Goal: Task Accomplishment & Management: Use online tool/utility

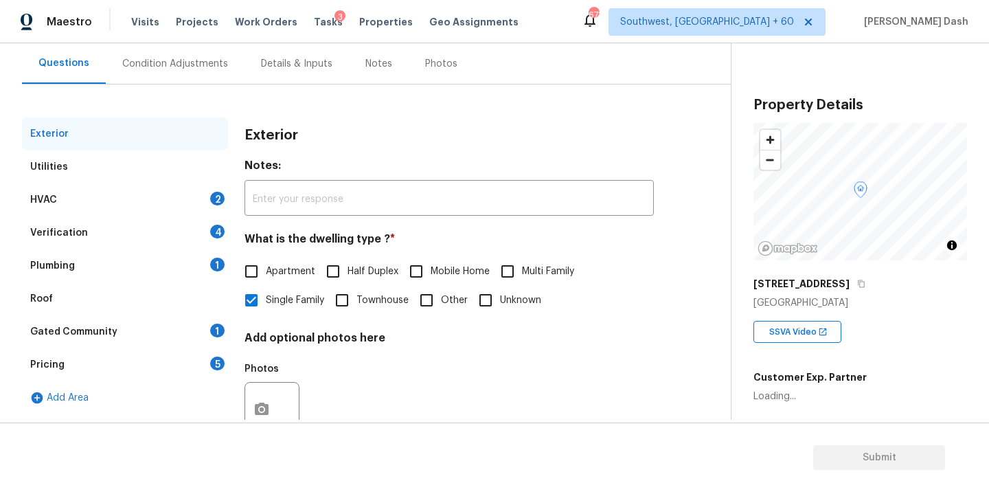
scroll to position [133, 0]
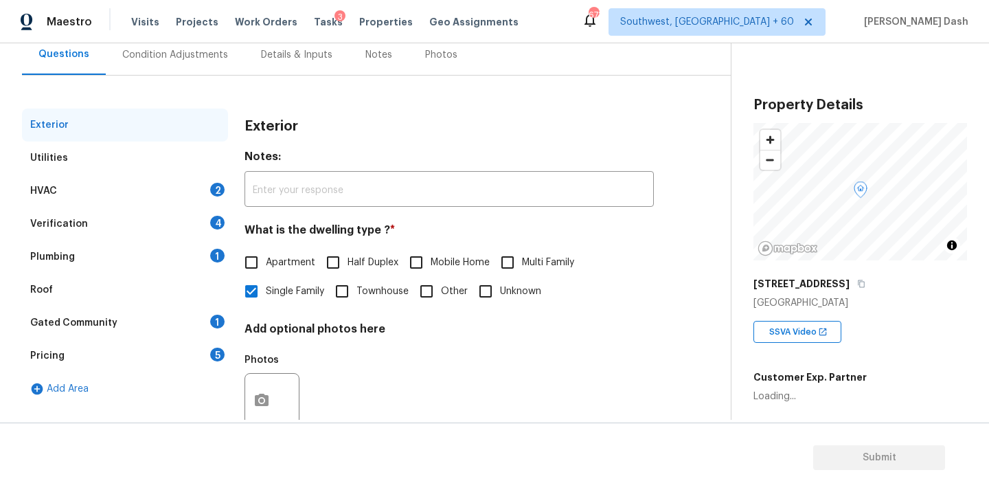
click at [131, 159] on div "Utilities" at bounding box center [125, 158] width 206 height 33
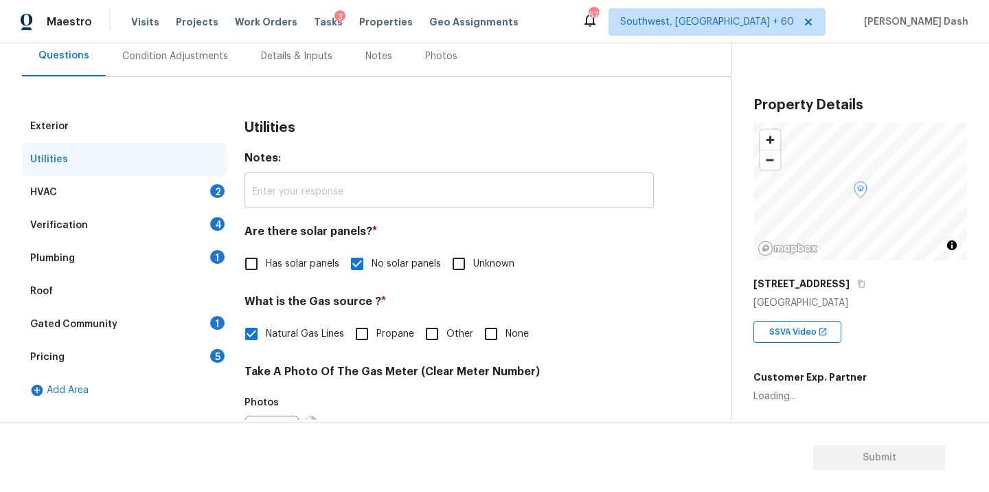
scroll to position [111, 0]
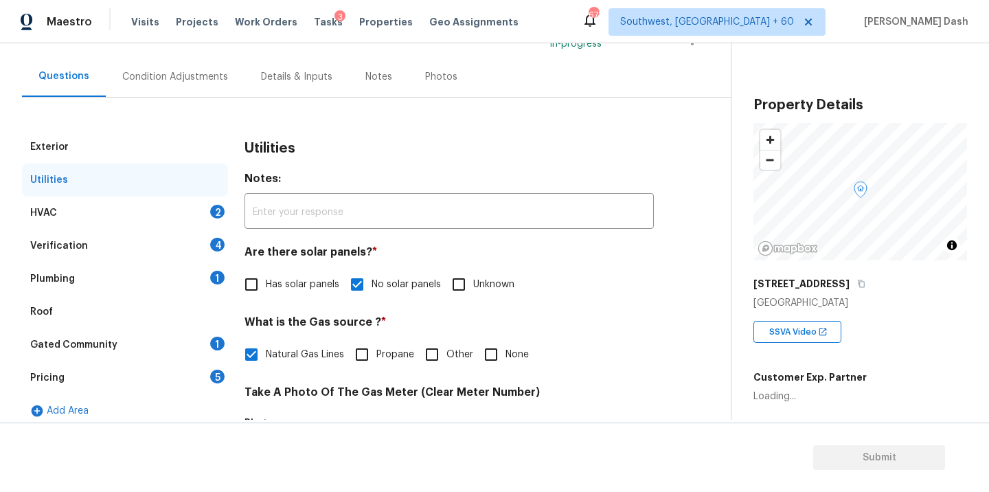
click at [207, 214] on div "HVAC 2" at bounding box center [125, 212] width 206 height 33
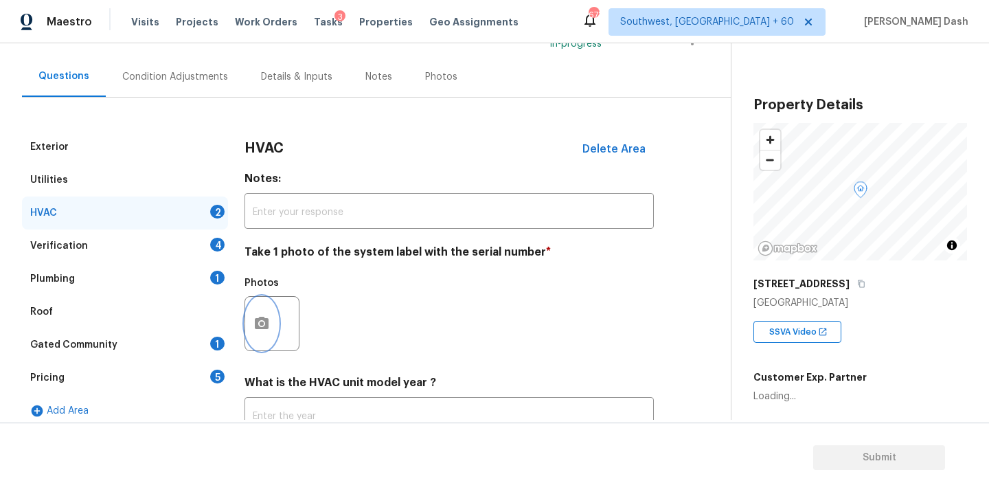
click at [264, 317] on icon "button" at bounding box center [262, 323] width 14 height 12
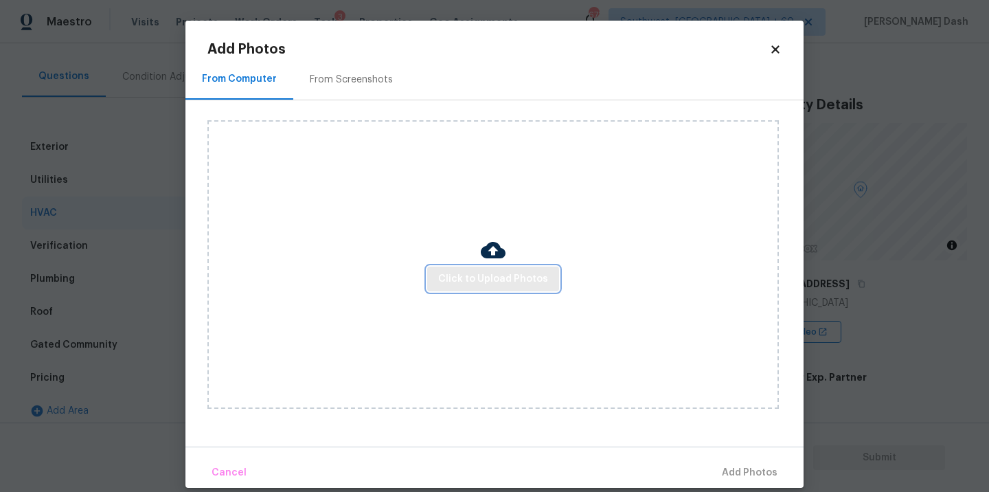
click at [472, 282] on span "Click to Upload Photos" at bounding box center [493, 279] width 110 height 17
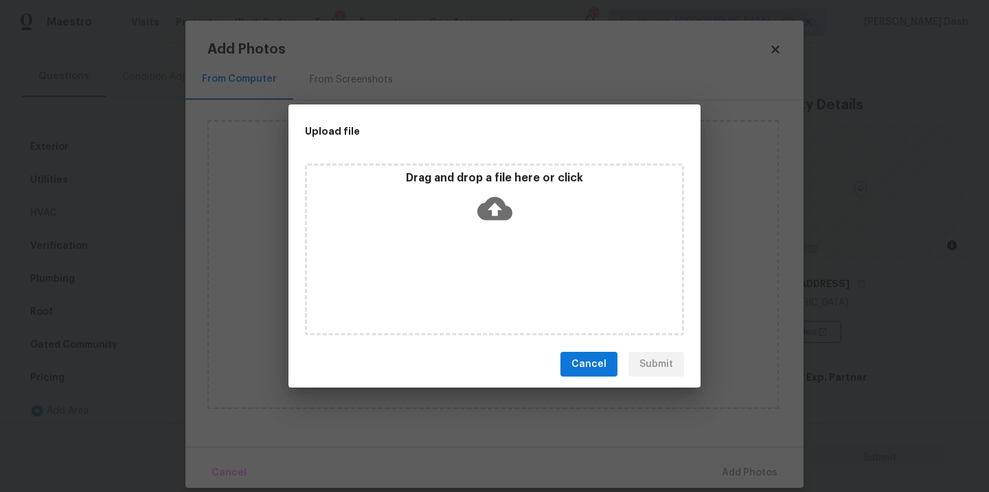
click at [472, 282] on div "Drag and drop a file here or click" at bounding box center [494, 249] width 379 height 172
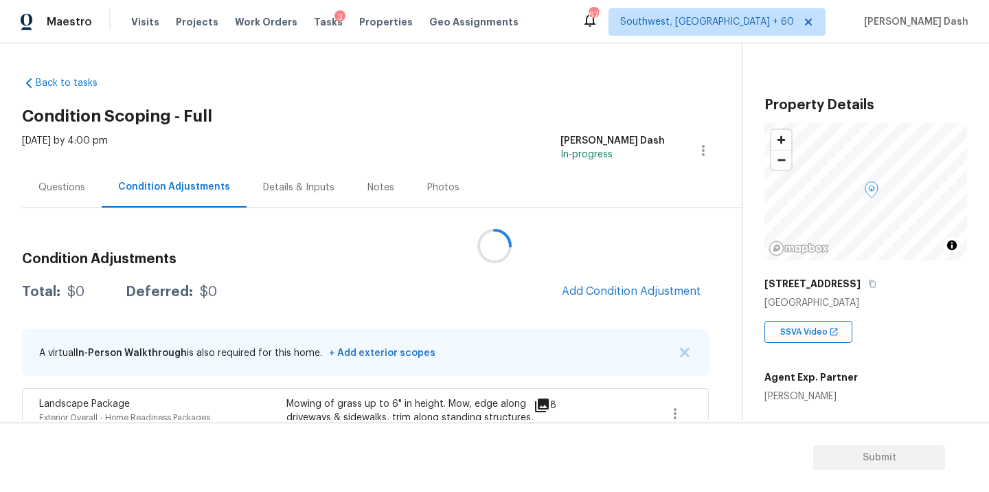
click at [607, 295] on div at bounding box center [494, 246] width 989 height 492
click at [607, 294] on span "Add Condition Adjustment" at bounding box center [631, 291] width 139 height 12
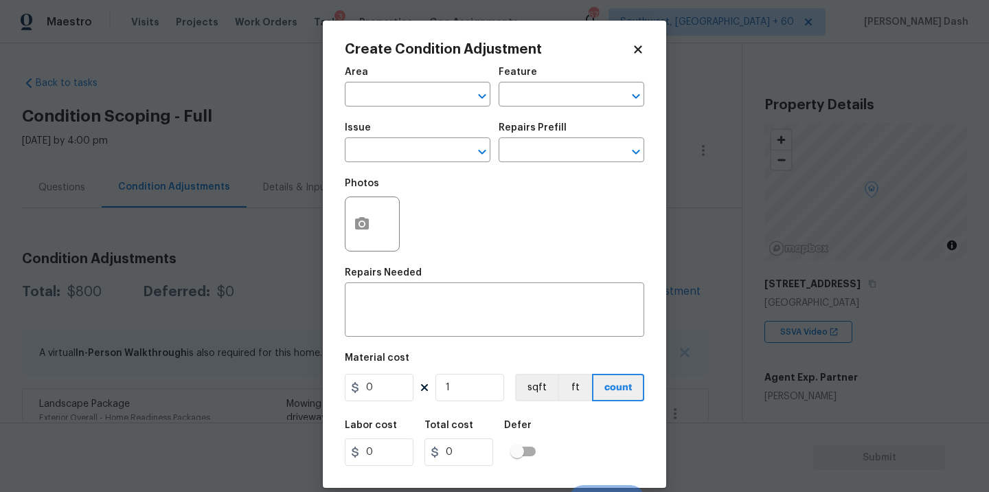
click at [457, 109] on span "Area ​" at bounding box center [418, 87] width 146 height 56
click at [453, 92] on div "​" at bounding box center [418, 95] width 146 height 21
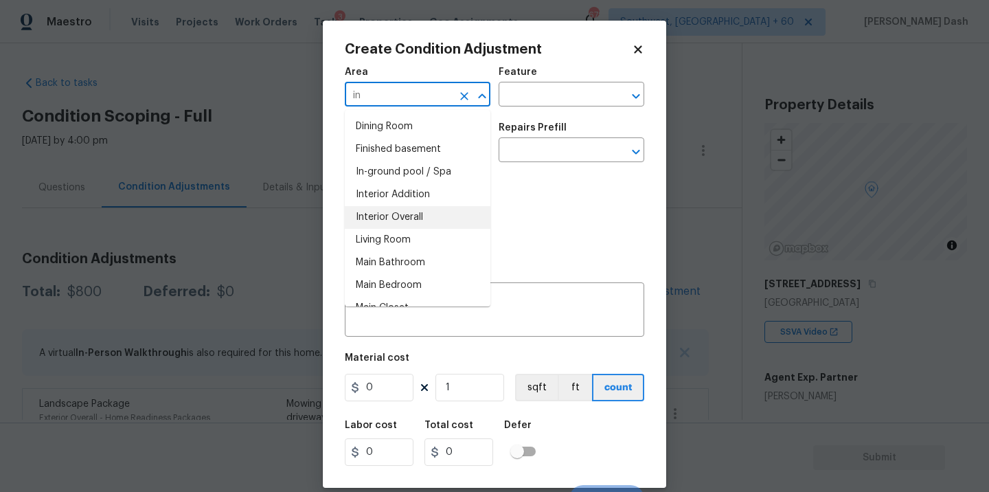
click at [424, 227] on li "Interior Overall" at bounding box center [418, 217] width 146 height 23
type input "Interior Overall"
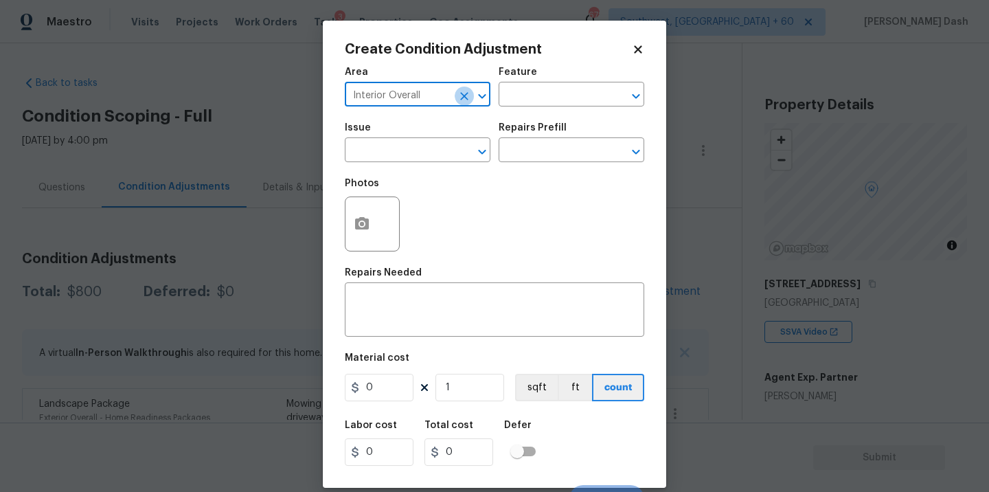
click at [459, 91] on icon "Clear" at bounding box center [464, 96] width 14 height 14
type input "w"
click at [442, 142] on li "Exterior Overall" at bounding box center [418, 149] width 146 height 23
type input "Exterior Overall"
click at [526, 109] on div "Area Exterior Overall ​ Feature ​" at bounding box center [495, 87] width 300 height 56
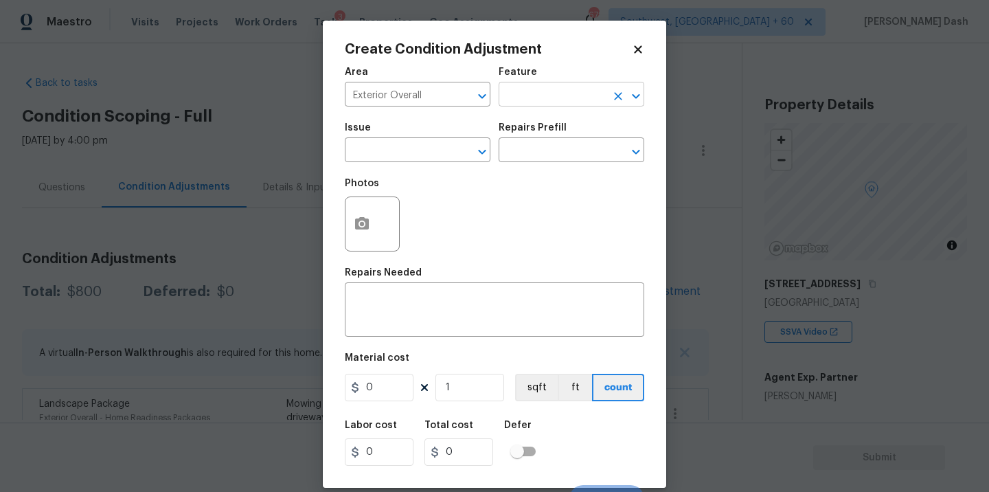
click at [526, 98] on input "text" at bounding box center [552, 95] width 107 height 21
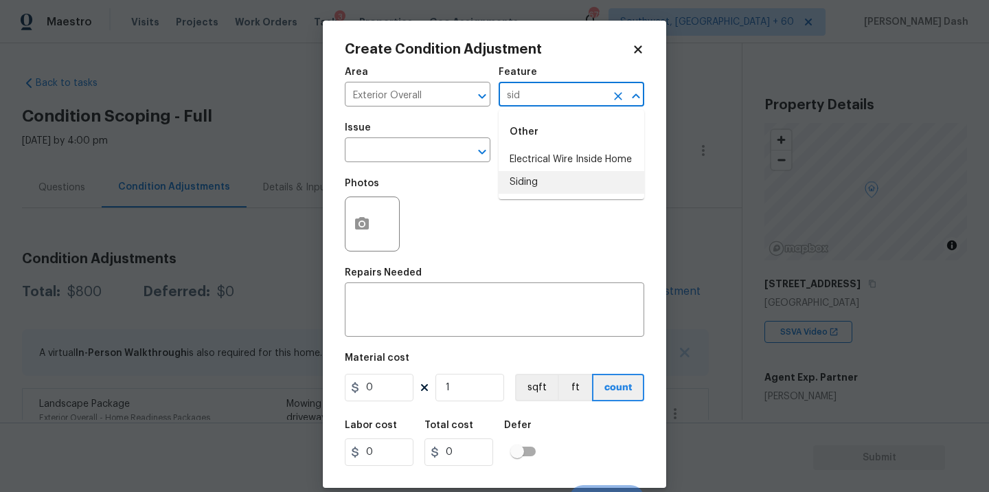
click at [536, 185] on li "Siding" at bounding box center [572, 182] width 146 height 23
type input "Siding"
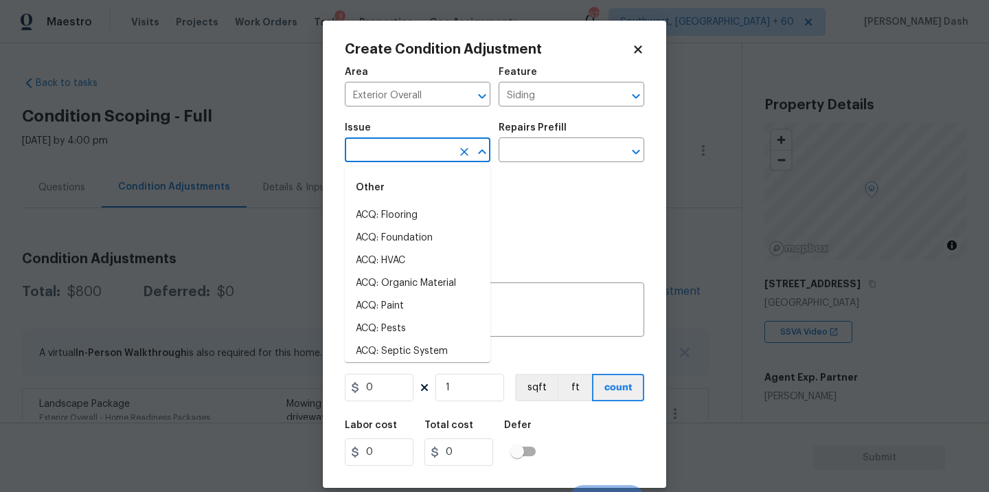
click at [449, 155] on input "text" at bounding box center [398, 151] width 107 height 21
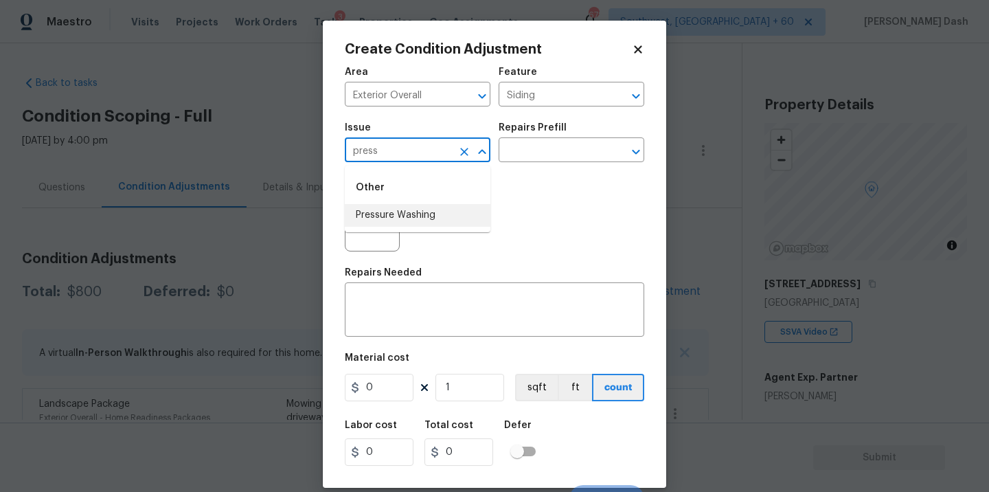
click at [409, 205] on li "Pressure Washing" at bounding box center [418, 215] width 146 height 23
type input "Pressure Washing"
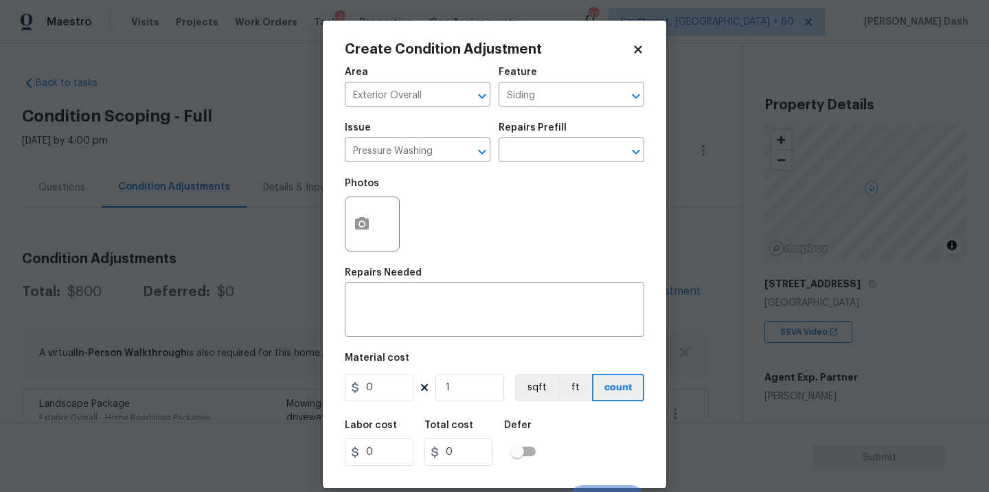
click at [539, 133] on h5 "Repairs Prefill" at bounding box center [533, 128] width 68 height 10
click at [539, 153] on input "text" at bounding box center [552, 151] width 107 height 21
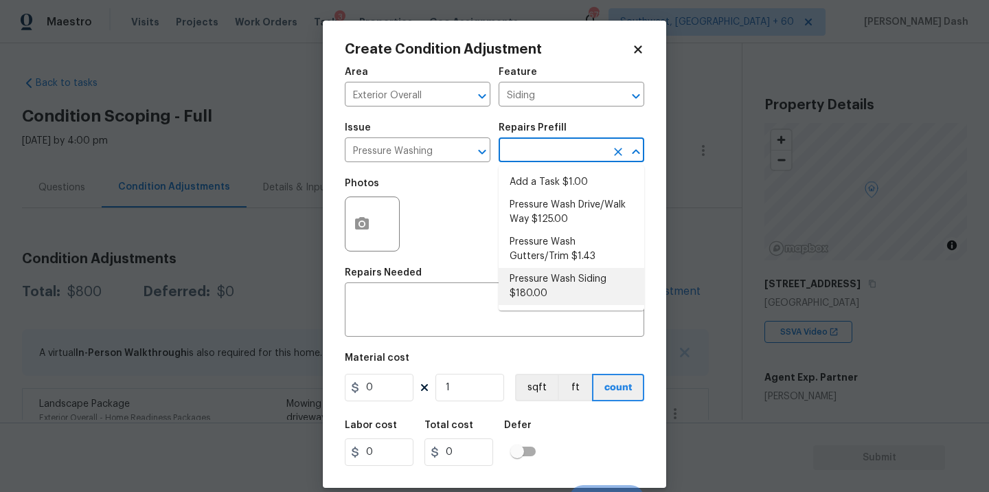
click at [541, 280] on li "Pressure Wash Siding $180.00" at bounding box center [572, 286] width 146 height 37
type textarea "Protect areas as needed for pressure washing. Pressure wash the siding on the h…"
type input "180"
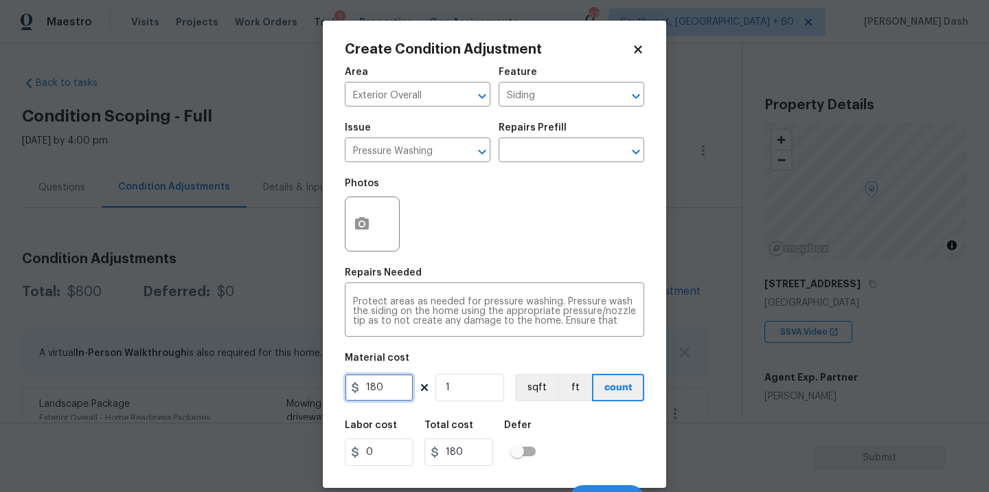
click at [390, 391] on input "180" at bounding box center [379, 387] width 69 height 27
type input "250"
click at [603, 454] on div "Labor cost 0 Total cost 250 Defer" at bounding box center [495, 443] width 300 height 62
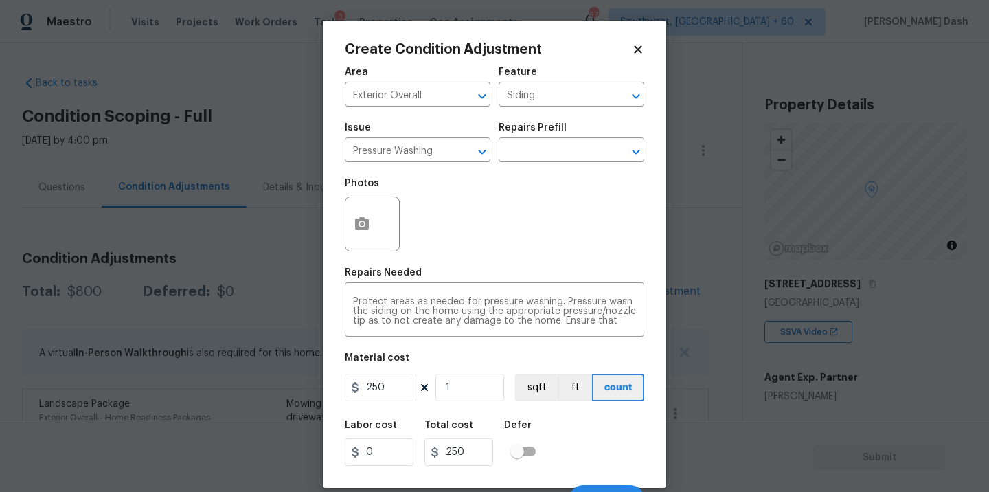
scroll to position [21, 0]
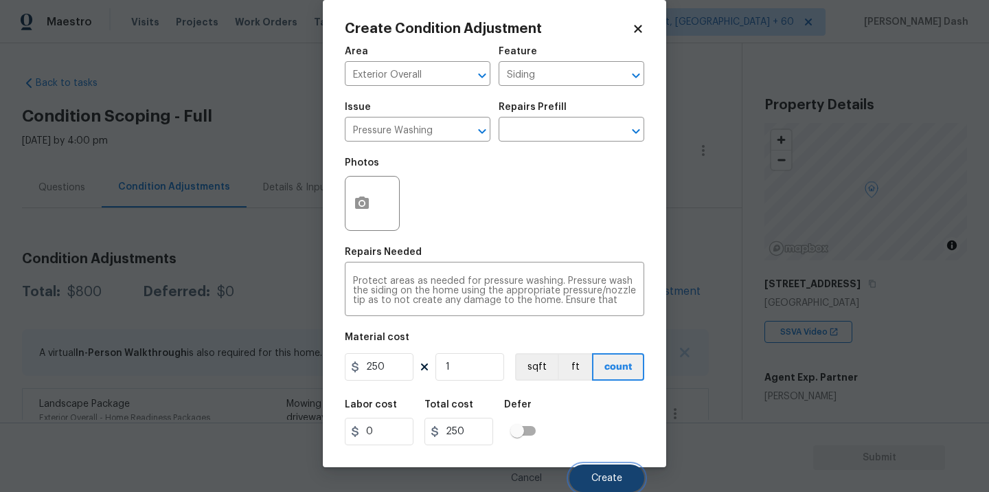
click at [608, 468] on button "Create" at bounding box center [606, 477] width 75 height 27
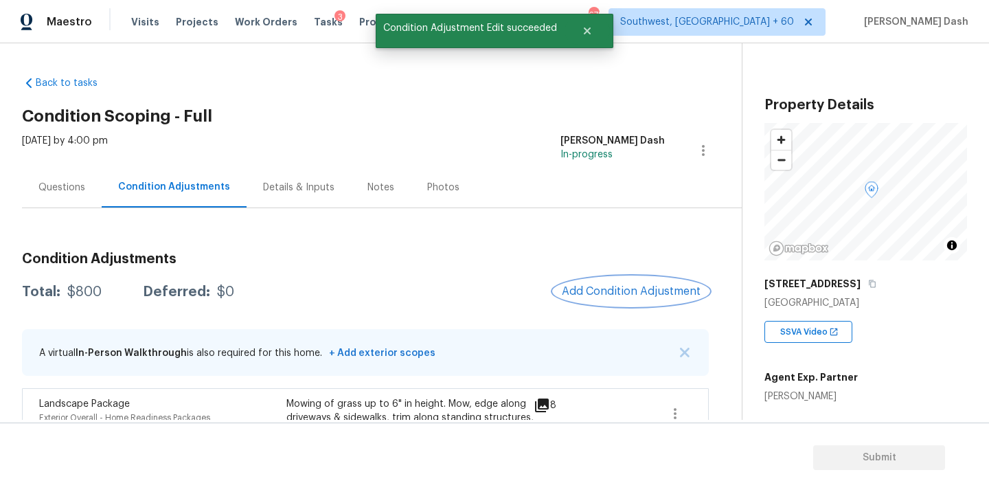
scroll to position [0, 0]
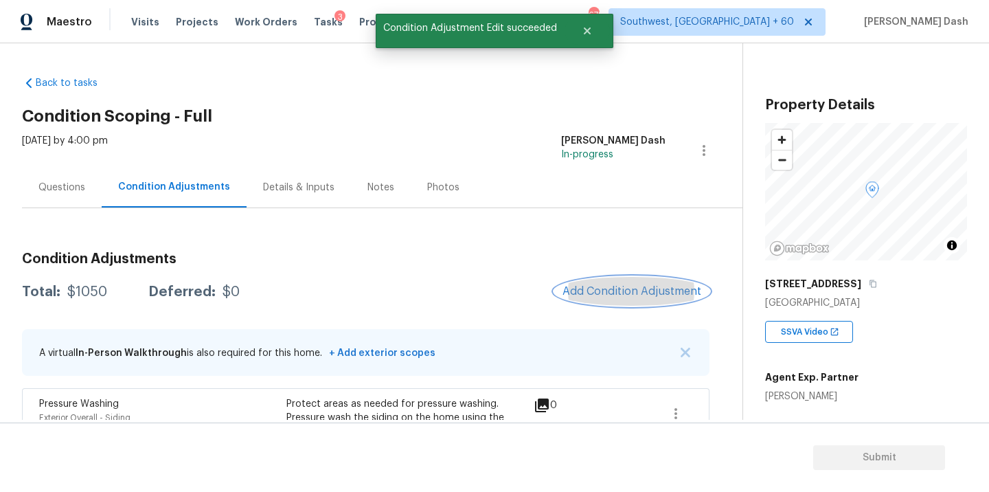
click at [644, 302] on button "Add Condition Adjustment" at bounding box center [631, 291] width 155 height 29
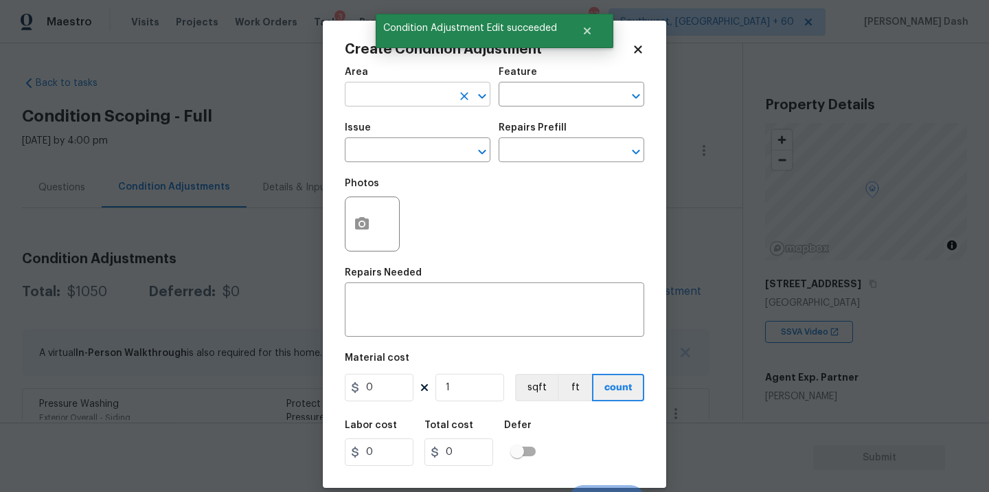
click at [433, 103] on input "text" at bounding box center [398, 95] width 107 height 21
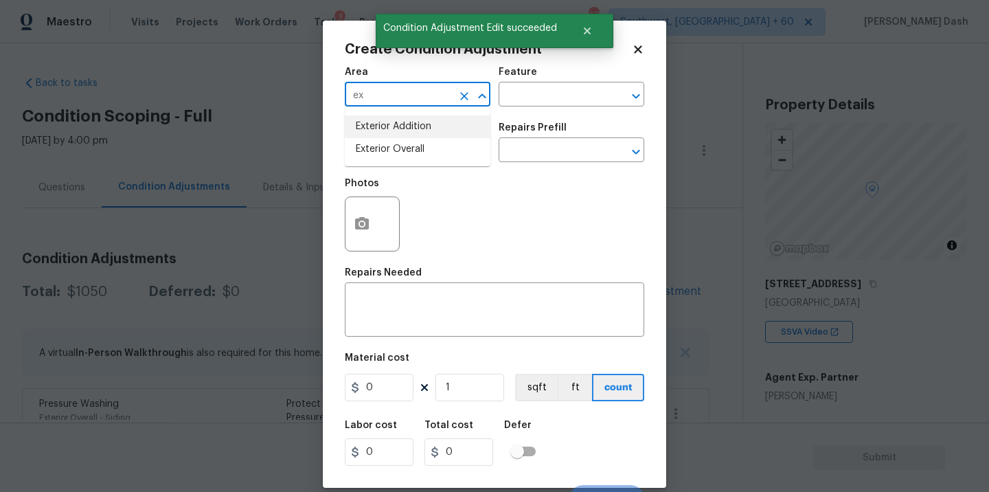
click at [416, 146] on li "Exterior Overall" at bounding box center [418, 149] width 146 height 23
type input "Exterior Overall"
click at [353, 242] on button "button" at bounding box center [362, 224] width 33 height 54
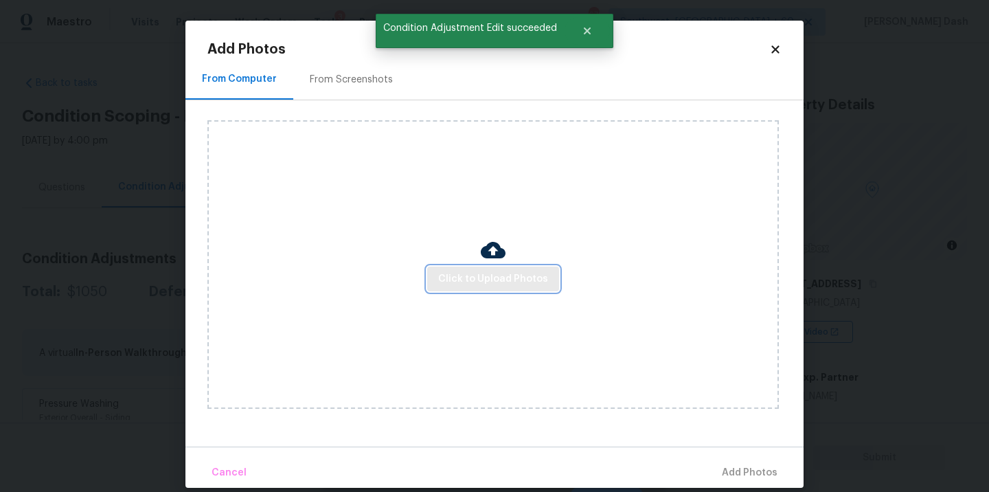
click at [532, 281] on span "Click to Upload Photos" at bounding box center [493, 279] width 110 height 17
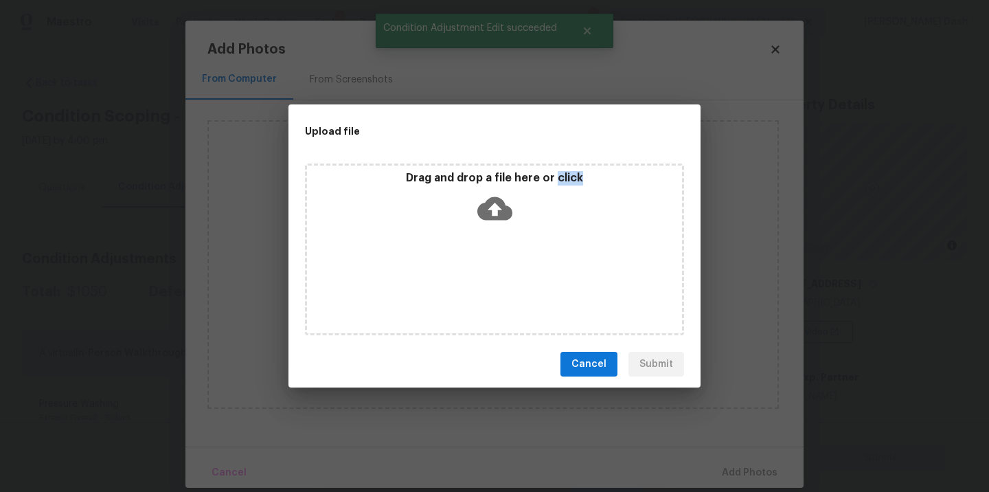
click at [532, 281] on div "Drag and drop a file here or click" at bounding box center [494, 249] width 379 height 172
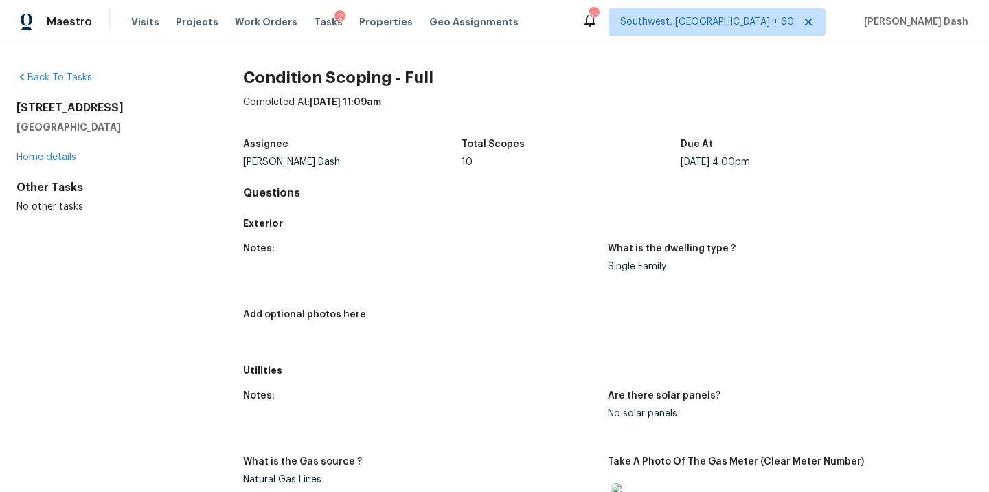
drag, startPoint x: 117, startPoint y: 125, endPoint x: 0, endPoint y: 100, distance: 120.2
click at [0, 100] on div "Back To Tasks 5699 Fawn Ln Shoreview, MN 55126 Home details Other Tasks No othe…" at bounding box center [494, 267] width 989 height 449
copy div "5699 Fawn Ln Shoreview, MN 55126"
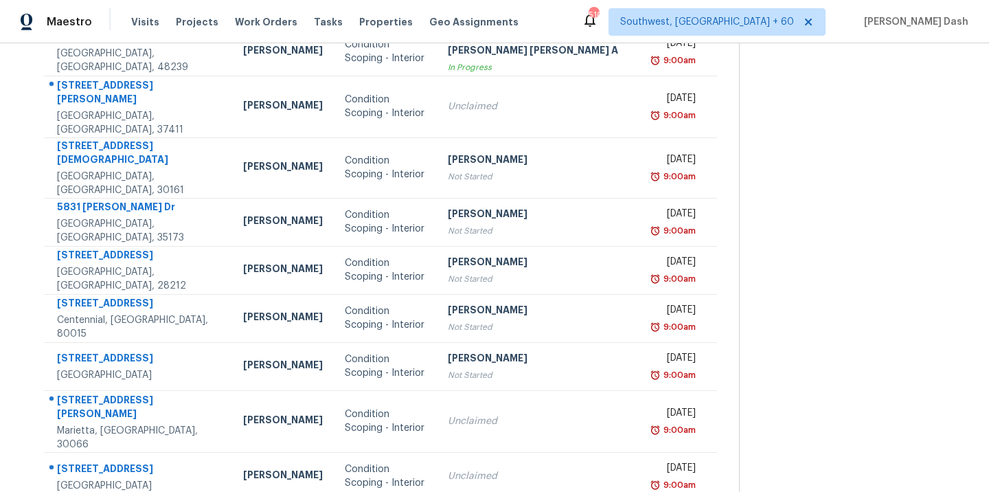
scroll to position [223, 0]
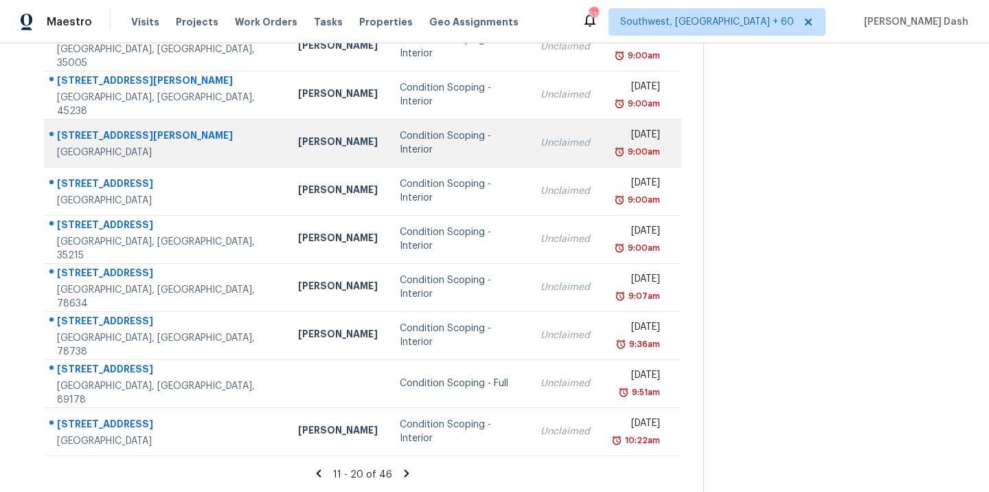
scroll to position [0, 0]
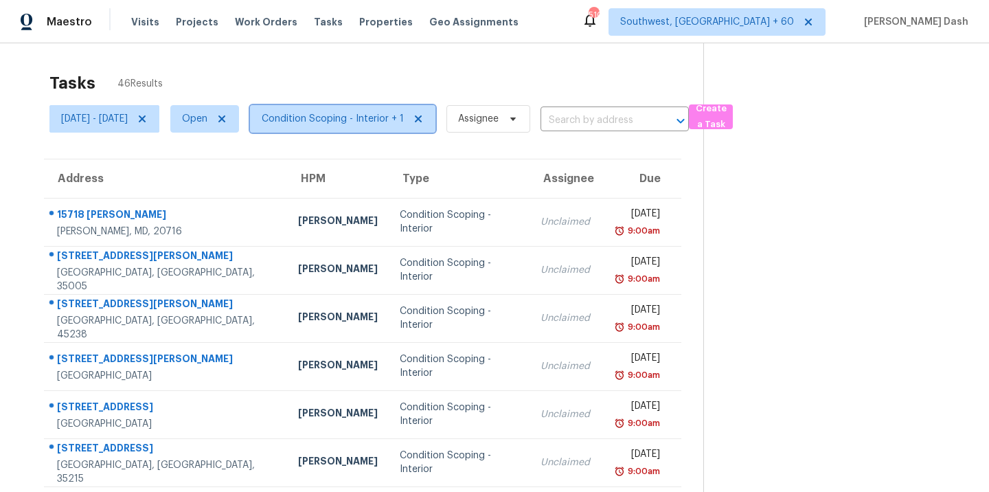
click at [365, 130] on span "Condition Scoping - Interior + 1" at bounding box center [342, 118] width 185 height 27
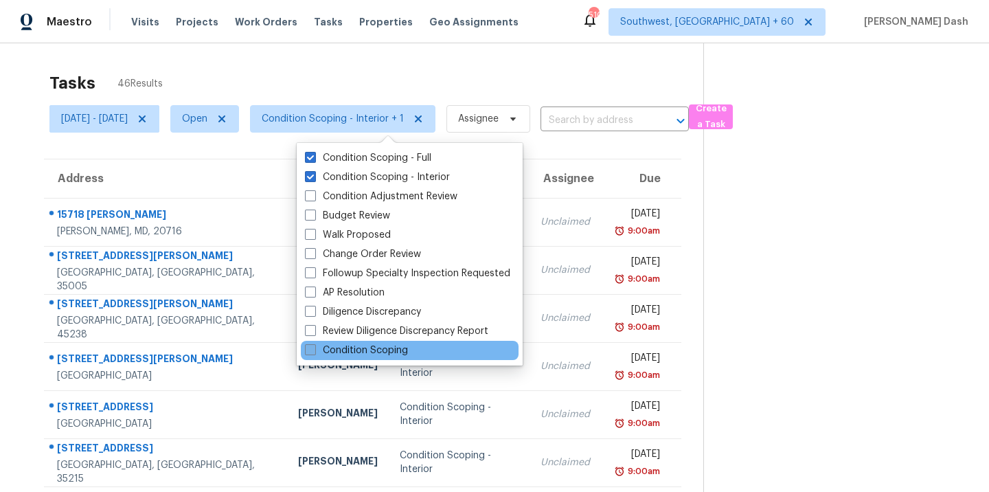
click at [372, 350] on label "Condition Scoping" at bounding box center [356, 350] width 103 height 14
click at [314, 350] on input "Condition Scoping" at bounding box center [309, 347] width 9 height 9
checkbox input "true"
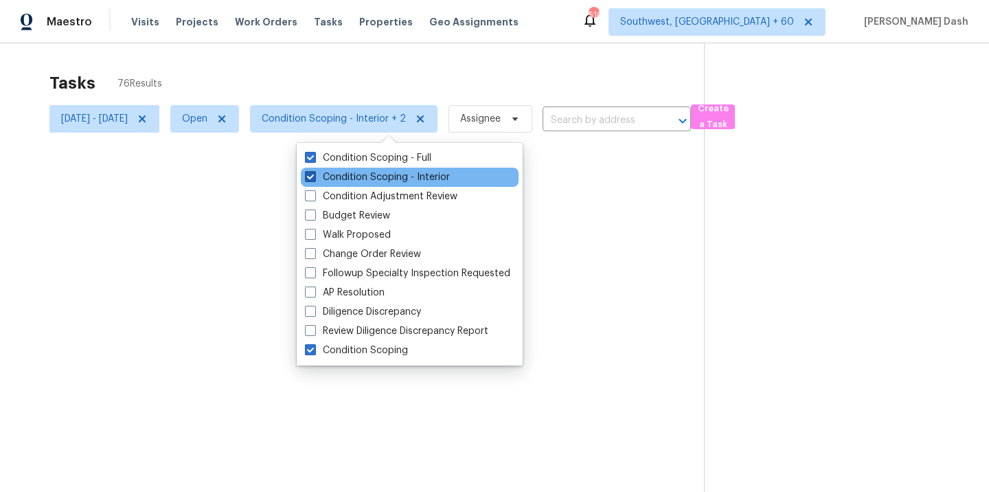
click at [378, 173] on label "Condition Scoping - Interior" at bounding box center [377, 177] width 145 height 14
click at [314, 173] on input "Condition Scoping - Interior" at bounding box center [309, 174] width 9 height 9
checkbox input "false"
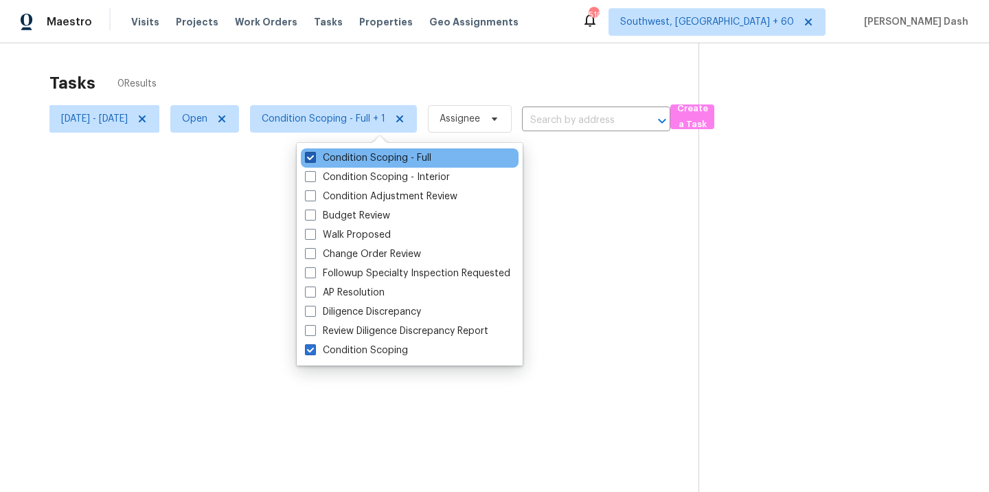
click at [378, 158] on label "Condition Scoping - Full" at bounding box center [368, 158] width 126 height 14
click at [314, 158] on input "Condition Scoping - Full" at bounding box center [309, 155] width 9 height 9
checkbox input "false"
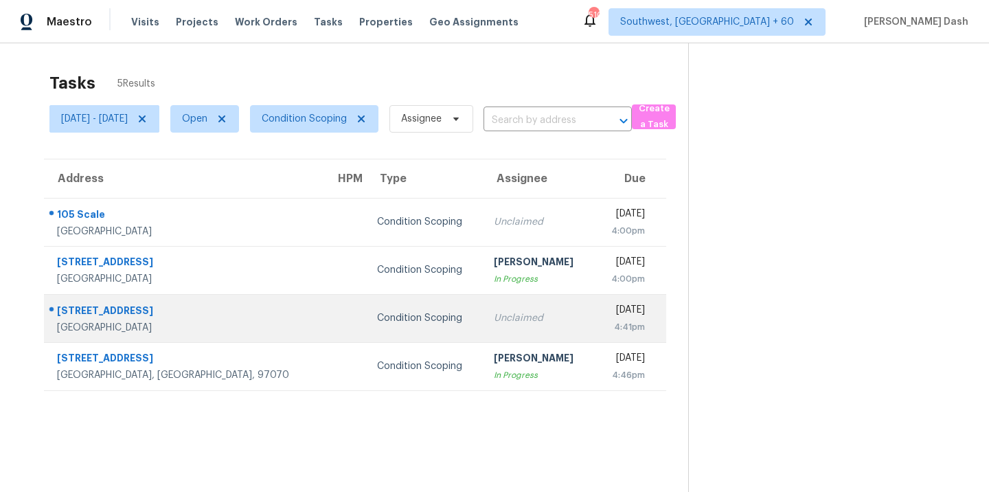
click at [205, 311] on td "40995 Bankhall St Lake Elsinore, CA, 92532" at bounding box center [184, 318] width 280 height 48
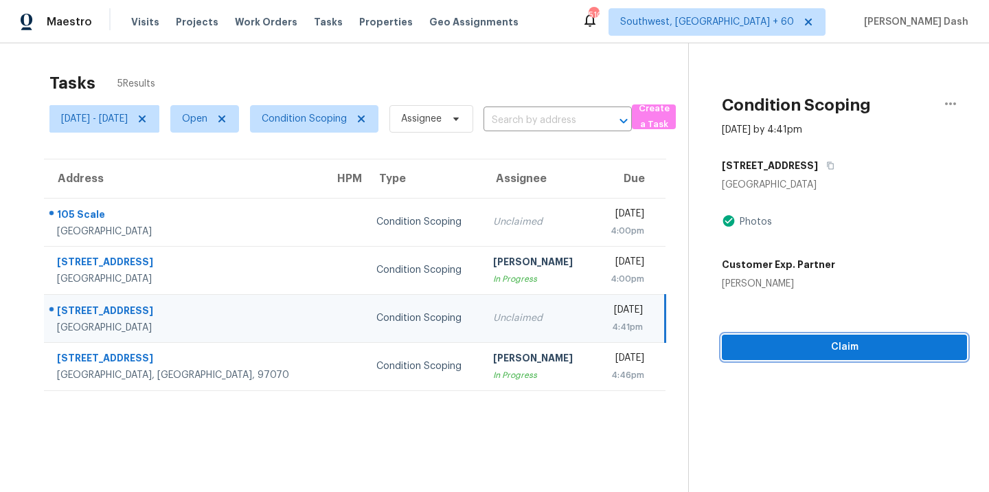
click at [812, 343] on span "Claim" at bounding box center [844, 347] width 223 height 17
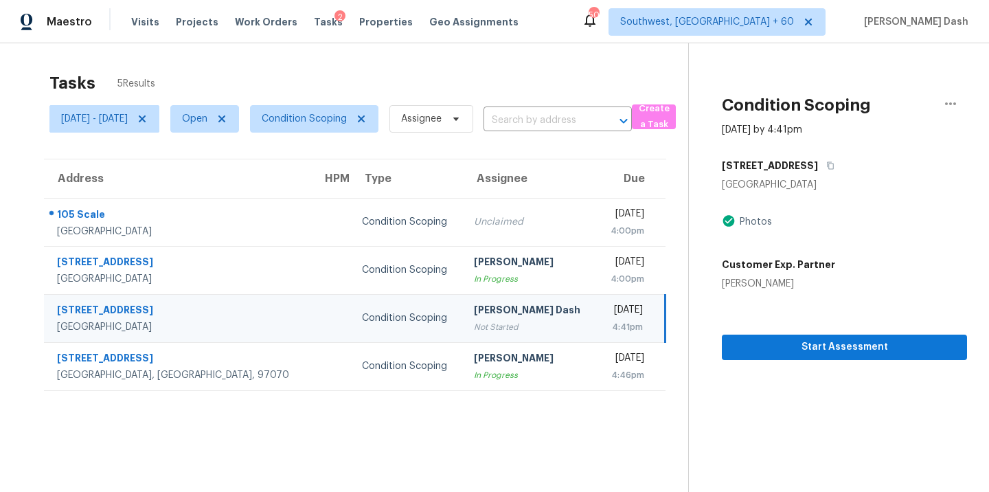
click at [608, 310] on div "[DATE]" at bounding box center [626, 311] width 36 height 17
click at [828, 168] on icon "button" at bounding box center [830, 165] width 8 height 8
click at [829, 165] on icon "button" at bounding box center [830, 165] width 8 height 8
click at [826, 208] on div "40995 Bankhall St Lake Elsinore, CA 92532 Photos Customer Exp. Partner Chloe Si…" at bounding box center [844, 221] width 245 height 137
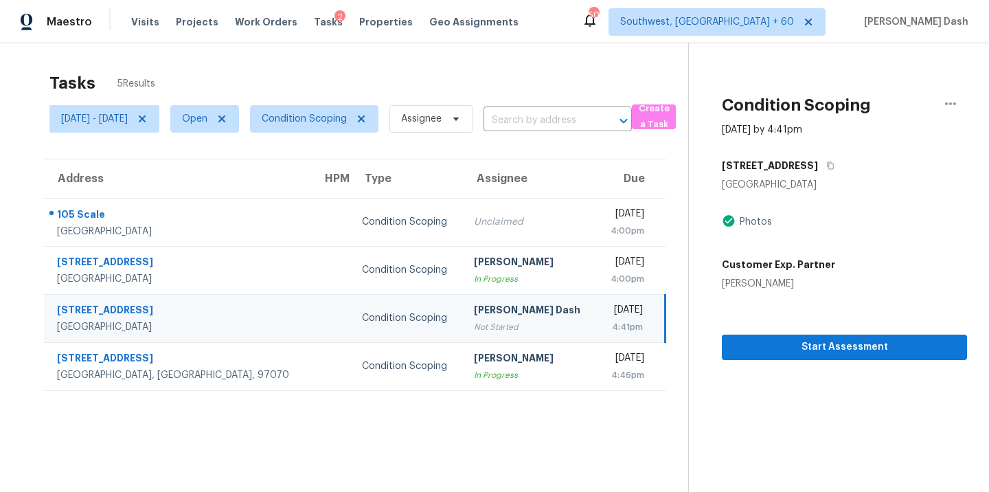
click at [608, 315] on div "[DATE]" at bounding box center [626, 311] width 36 height 17
click at [826, 168] on button "button" at bounding box center [827, 165] width 19 height 25
click at [830, 169] on icon "button" at bounding box center [831, 166] width 7 height 8
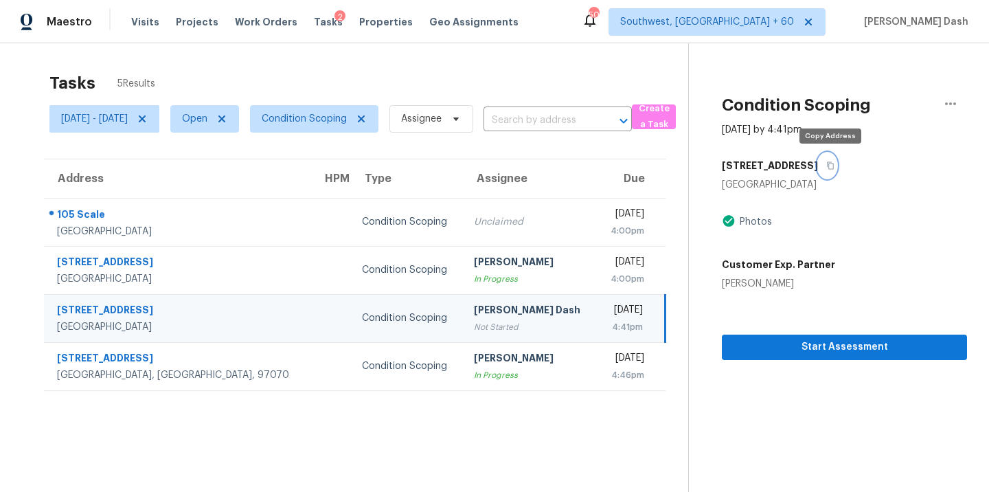
click at [830, 169] on icon "button" at bounding box center [831, 166] width 7 height 8
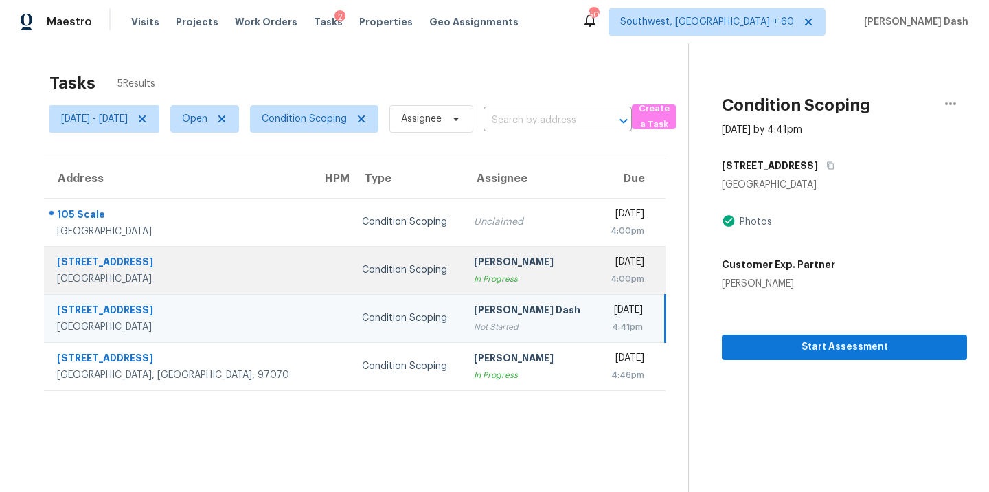
click at [608, 267] on div "[DATE]" at bounding box center [626, 263] width 36 height 17
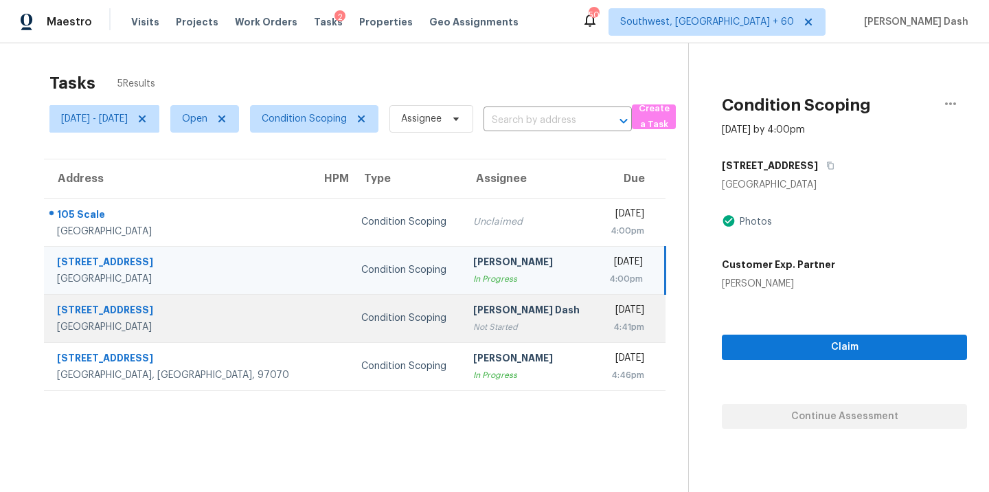
click at [607, 310] on div "[DATE]" at bounding box center [625, 311] width 37 height 17
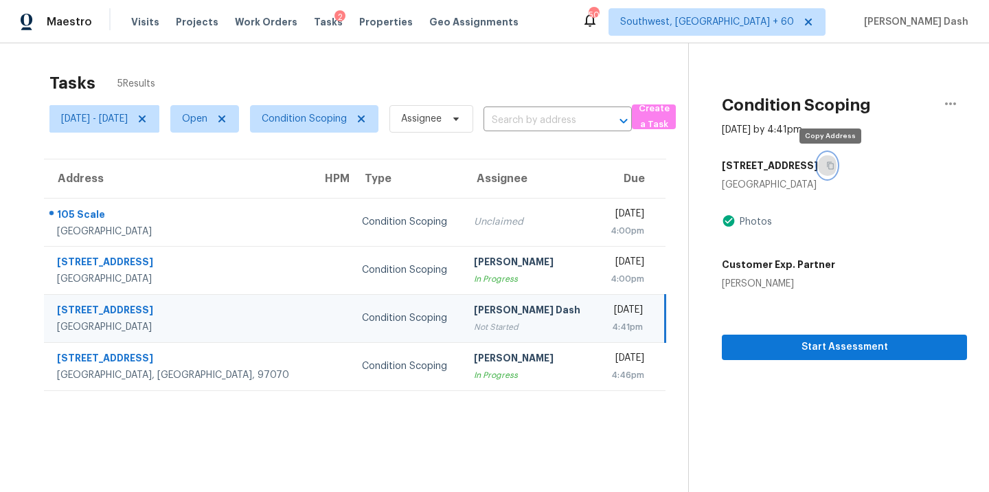
click at [828, 168] on icon "button" at bounding box center [830, 165] width 8 height 8
click at [495, 322] on div "Not Started" at bounding box center [530, 327] width 112 height 14
click at [835, 166] on icon "button" at bounding box center [830, 165] width 8 height 8
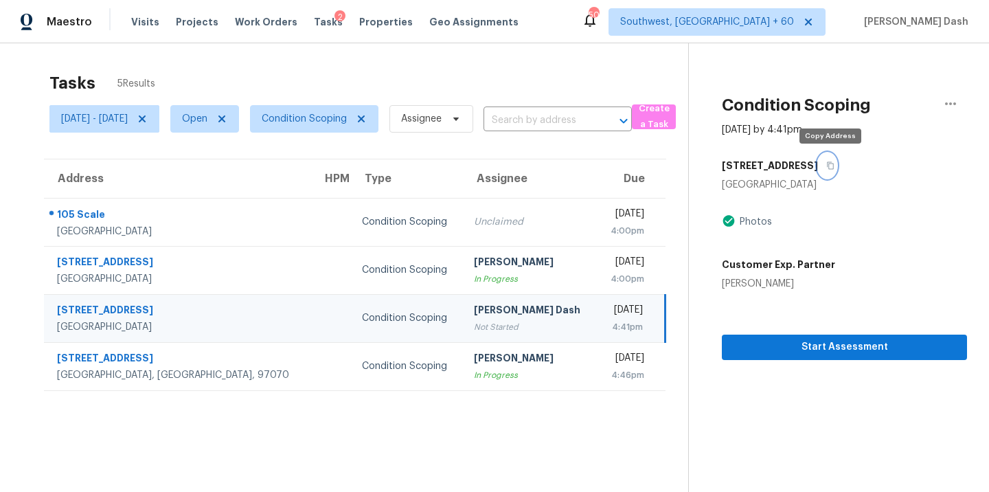
click at [835, 166] on icon "button" at bounding box center [830, 165] width 8 height 8
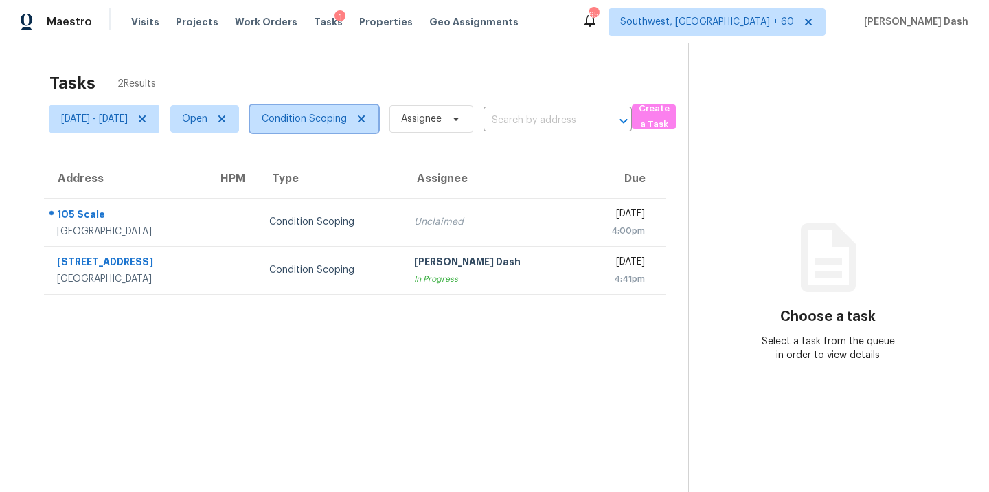
click at [343, 119] on span "Condition Scoping" at bounding box center [304, 119] width 85 height 14
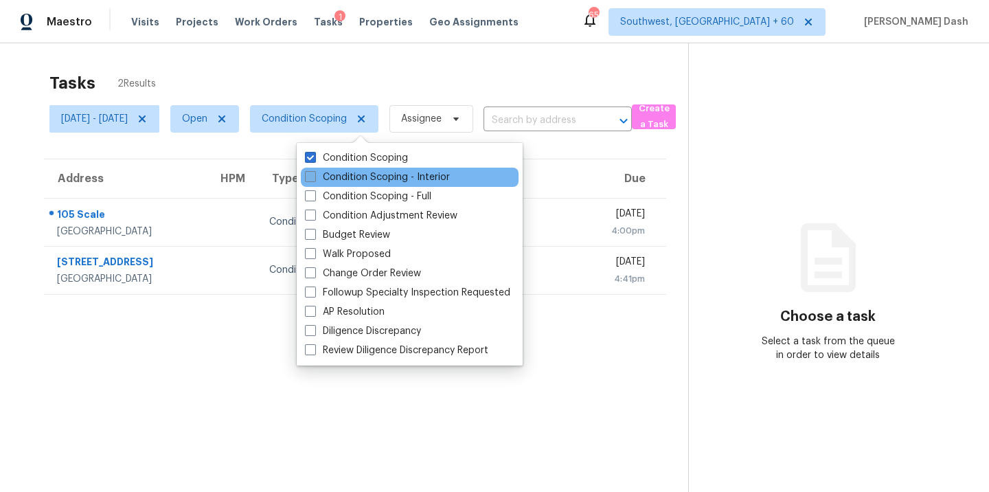
click at [350, 176] on label "Condition Scoping - Interior" at bounding box center [377, 177] width 145 height 14
click at [314, 176] on input "Condition Scoping - Interior" at bounding box center [309, 174] width 9 height 9
checkbox input "true"
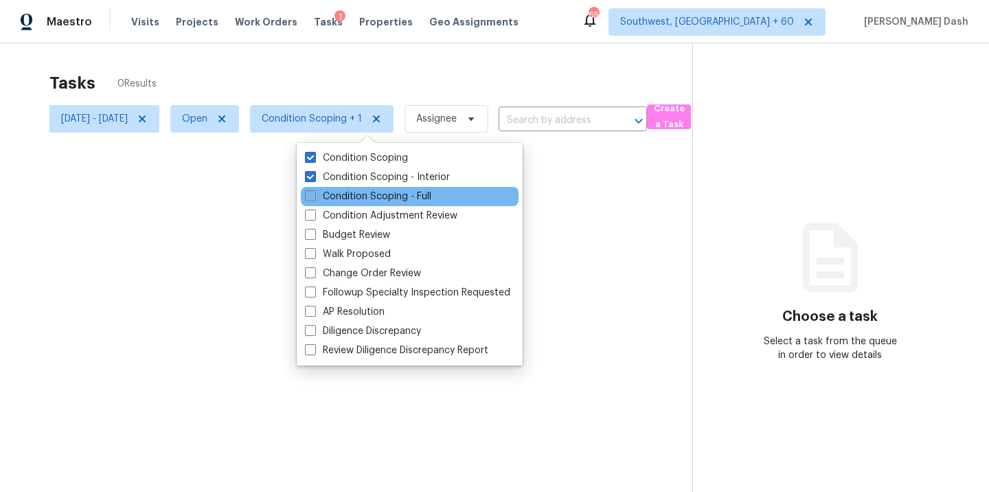
click at [363, 203] on div "Condition Scoping - Full" at bounding box center [410, 196] width 218 height 19
click at [363, 199] on label "Condition Scoping - Full" at bounding box center [368, 197] width 126 height 14
click at [314, 199] on input "Condition Scoping - Full" at bounding box center [309, 194] width 9 height 9
checkbox input "true"
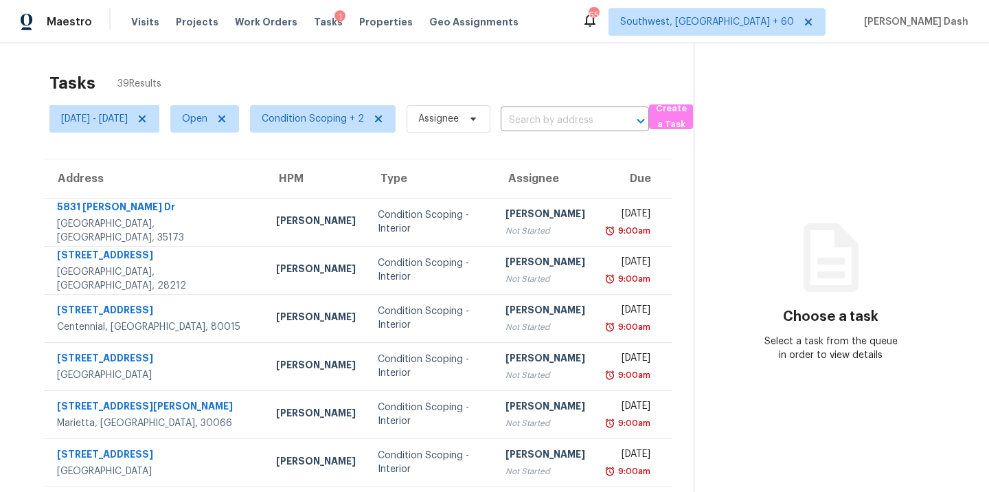
click at [327, 84] on div "Tasks 39 Results" at bounding box center [371, 83] width 644 height 36
